Goal: Information Seeking & Learning: Learn about a topic

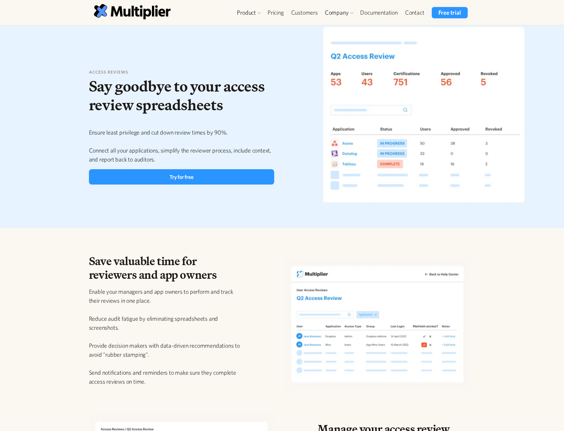
click at [63, 300] on div "Save valuable time for reviewers and app owners Enable your managers and app ow…" at bounding box center [282, 320] width 564 height 159
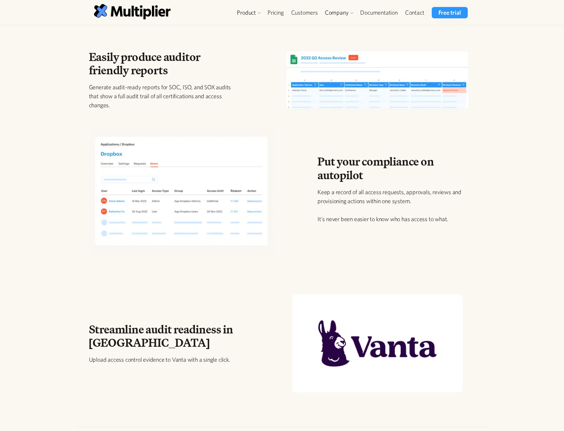
scroll to position [803, 0]
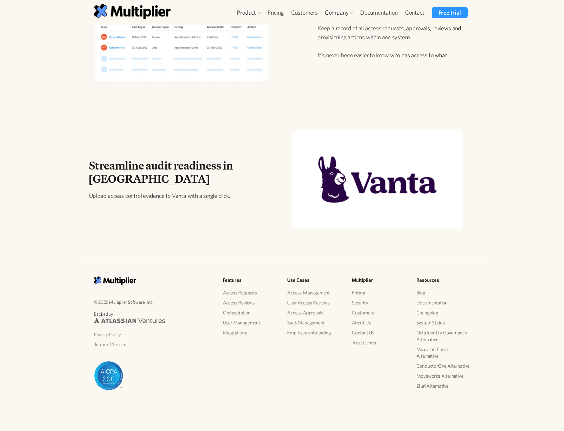
click at [278, 310] on div "Features Access Requests Access Reviews Orchestration User Management Integrati…" at bounding box center [249, 311] width 65 height 70
click at [249, 322] on link "User Management" at bounding box center [250, 323] width 54 height 10
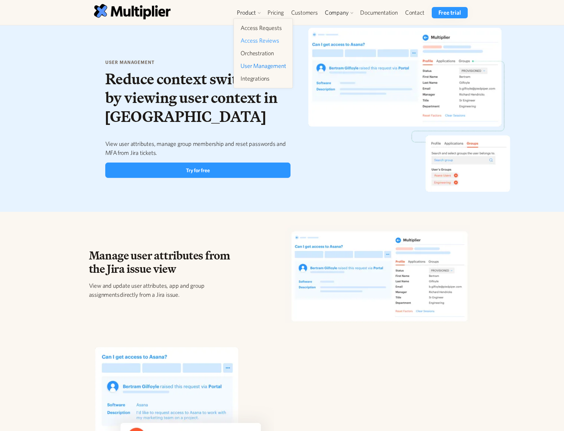
click at [256, 39] on link "Access Reviews" at bounding box center [263, 41] width 51 height 12
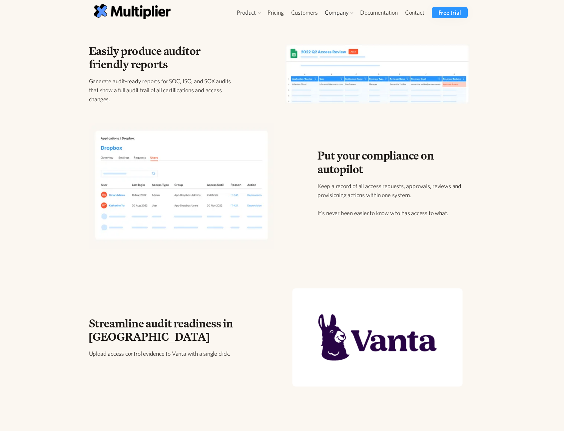
scroll to position [644, 0]
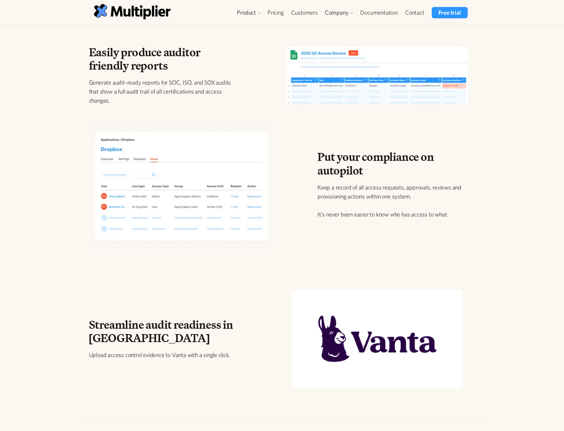
click at [43, 181] on div "Put your compliance on autopilot Keep a record of all access requests, approval…" at bounding box center [282, 190] width 564 height 158
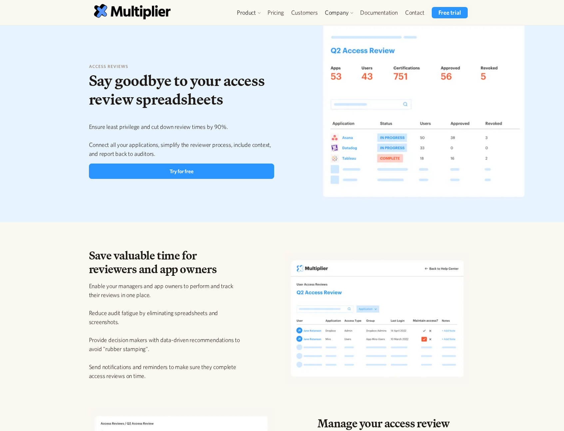
scroll to position [0, 0]
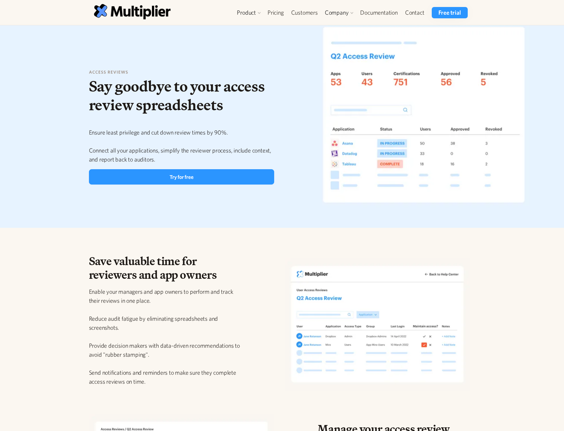
click at [539, 194] on div "Access reviews Say goodbye to your access review spreadsheets Ensure least priv…" at bounding box center [282, 126] width 564 height 202
click at [271, 246] on div "Save valuable time for reviewers and app owners Enable your managers and app ow…" at bounding box center [282, 320] width 564 height 159
click at [295, 102] on div "Access reviews Say goodbye to your access review spreadsheets Ensure least priv…" at bounding box center [280, 127] width 392 height 176
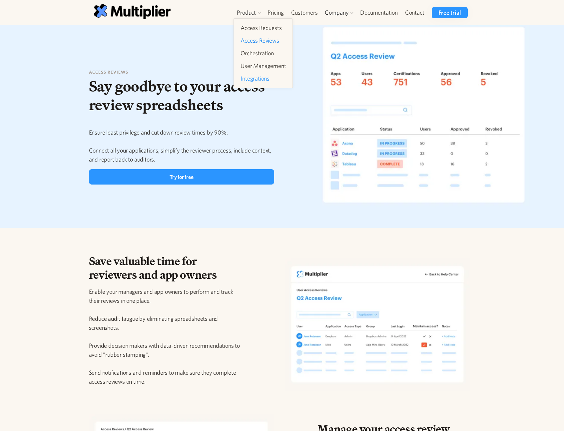
click at [257, 78] on link "Integrations" at bounding box center [263, 79] width 51 height 12
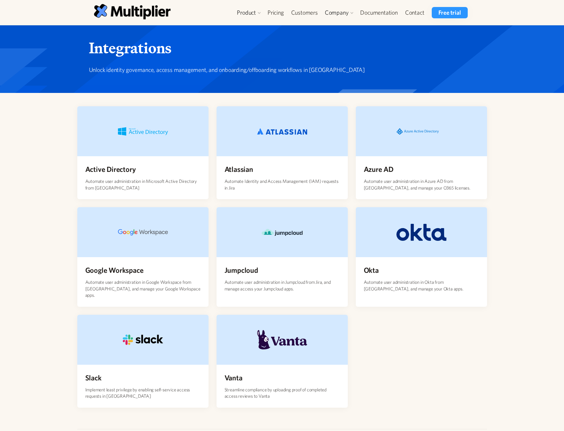
click at [529, 196] on div "Active Directory Automate user administration in Microsoft Active Directory fro…" at bounding box center [282, 250] width 564 height 315
click at [516, 185] on div "Active Directory Automate user administration in Microsoft Active Directory fro…" at bounding box center [282, 250] width 564 height 315
click at [526, 182] on div "Active Directory Automate user administration in Microsoft Active Directory fro…" at bounding box center [282, 250] width 564 height 315
